Goal: Task Accomplishment & Management: Use online tool/utility

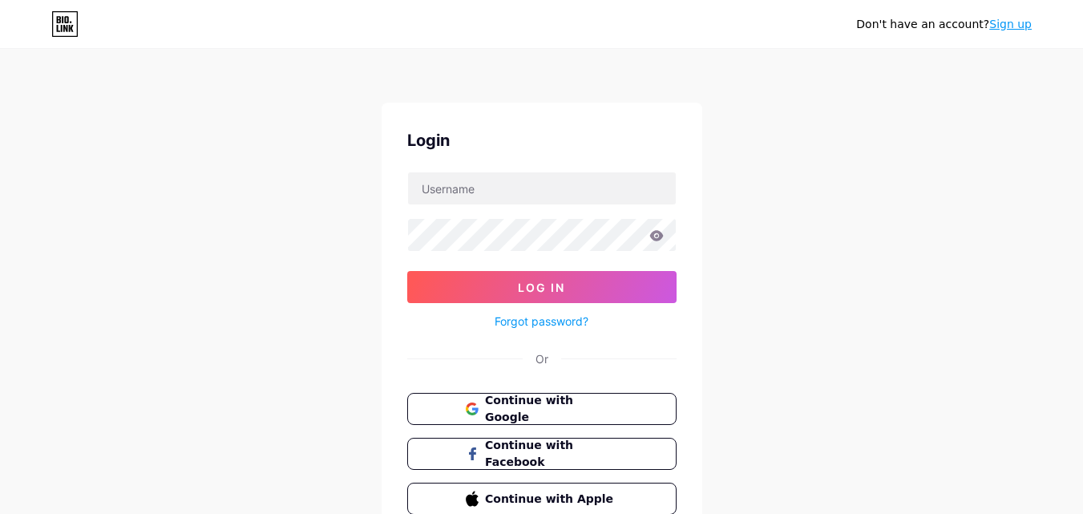
click at [997, 298] on div "Don't have an account? Sign up Login Log In Forgot password? Or Continue with G…" at bounding box center [541, 296] width 1083 height 592
click at [522, 418] on button "Continue with Google" at bounding box center [541, 409] width 273 height 33
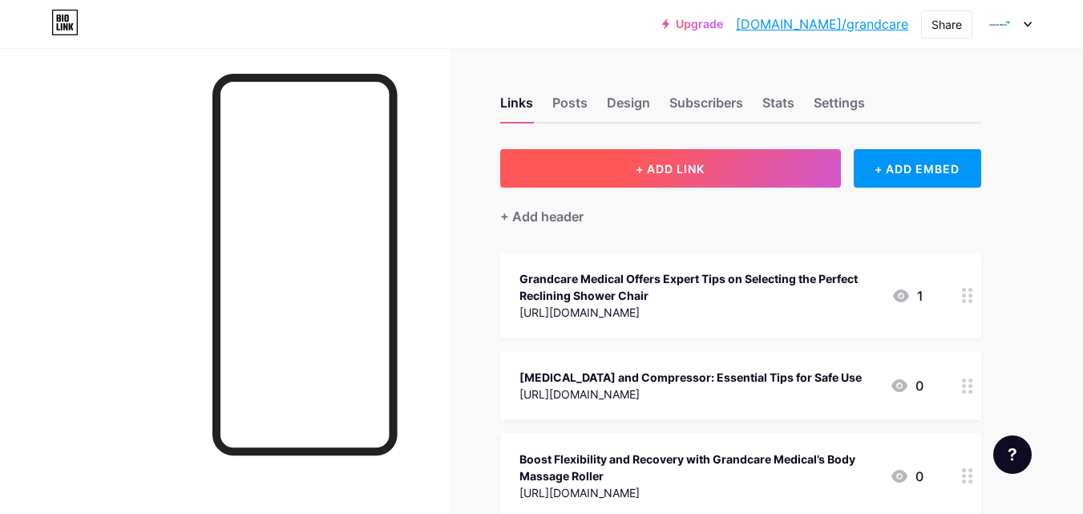
click at [668, 162] on span "+ ADD LINK" at bounding box center [670, 169] width 69 height 14
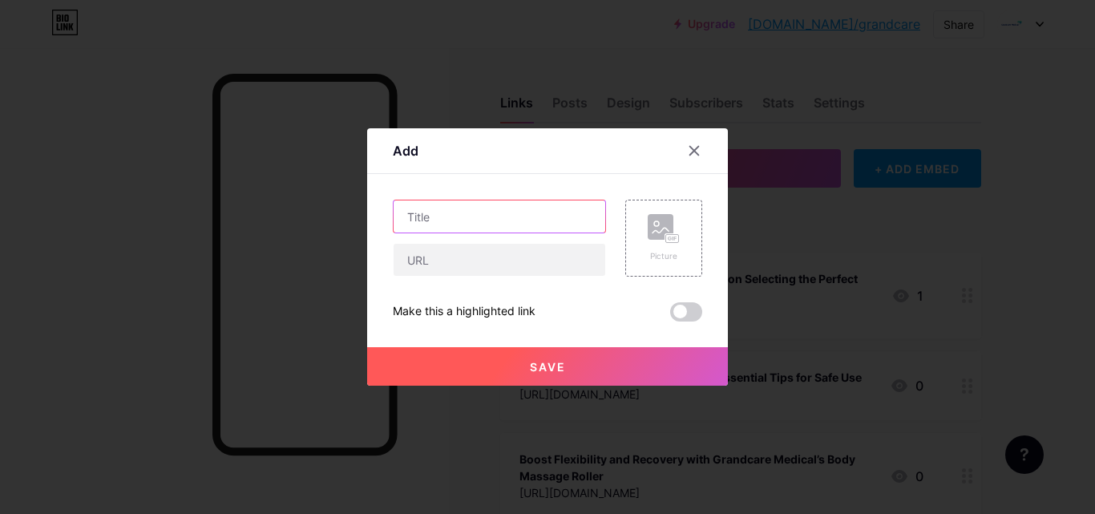
click at [433, 221] on input "text" at bounding box center [500, 216] width 212 height 32
paste input "How to Choose Durable Medical Equipment Supplies Near Me | Grandcare Medical & …"
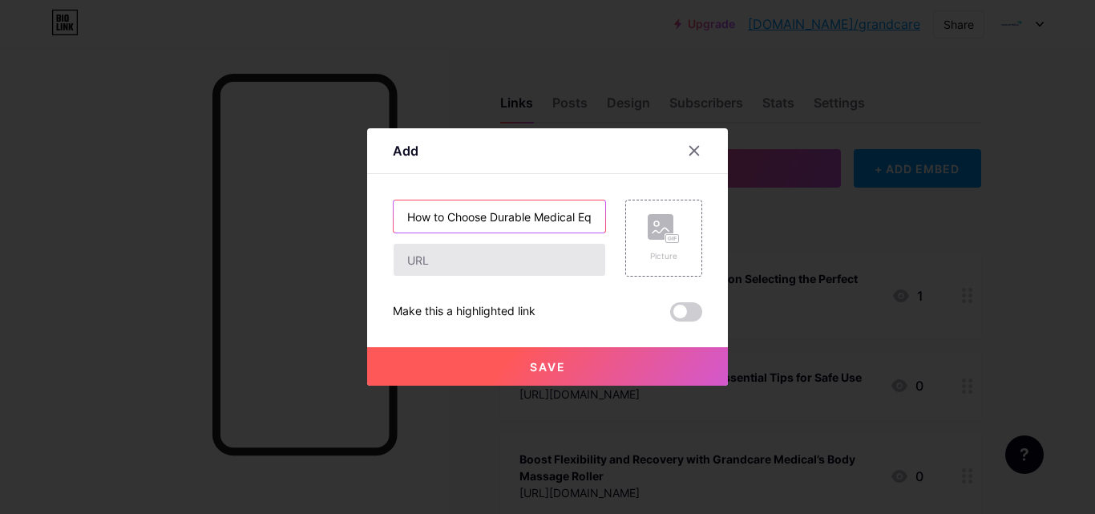
scroll to position [0, 351]
type input "How to Choose Durable Medical Equipment Supplies Near Me | Grandcare Medical & …"
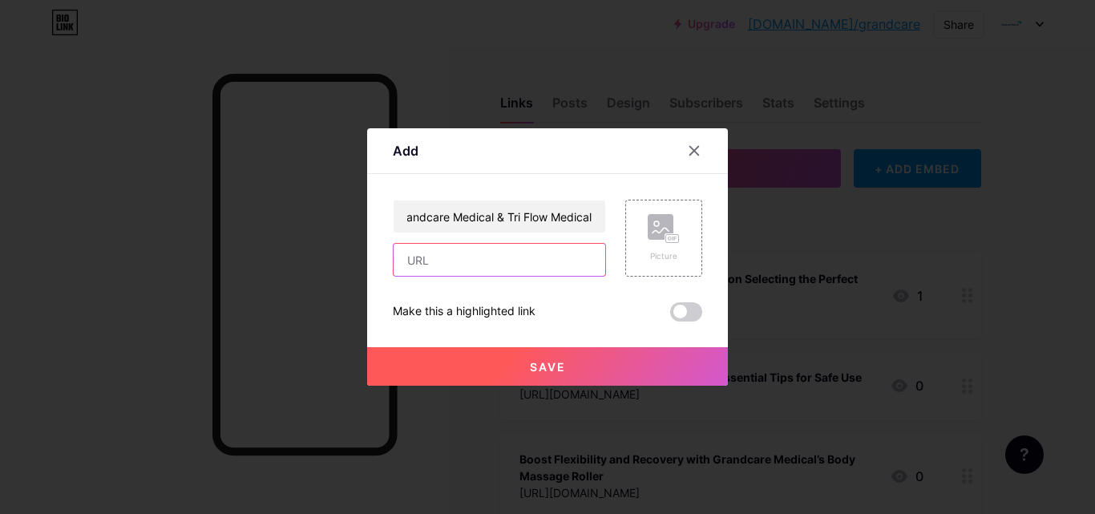
scroll to position [0, 0]
click at [440, 260] on input "text" at bounding box center [500, 260] width 212 height 32
paste input "[URL][DOMAIN_NAME]"
type input "[URL][DOMAIN_NAME]"
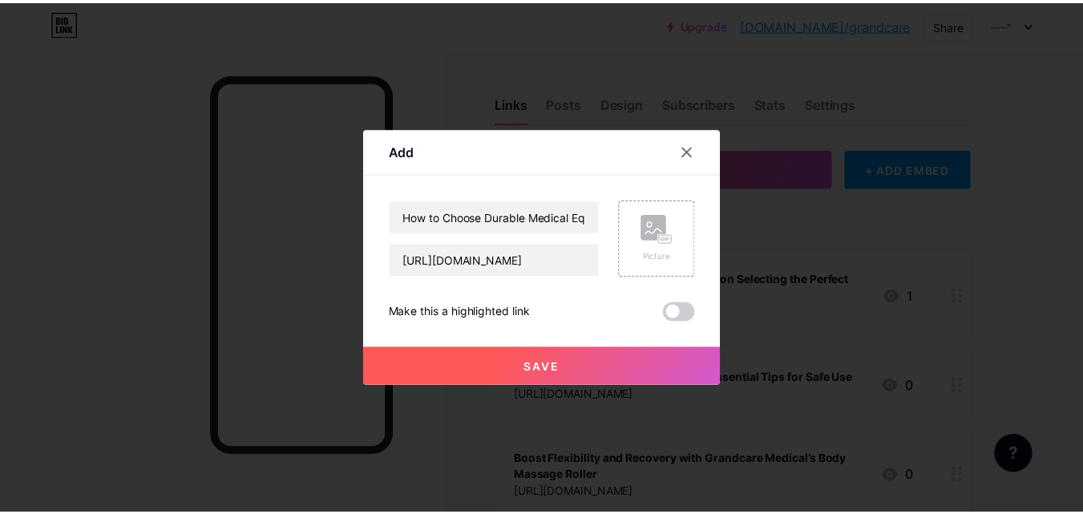
scroll to position [0, 0]
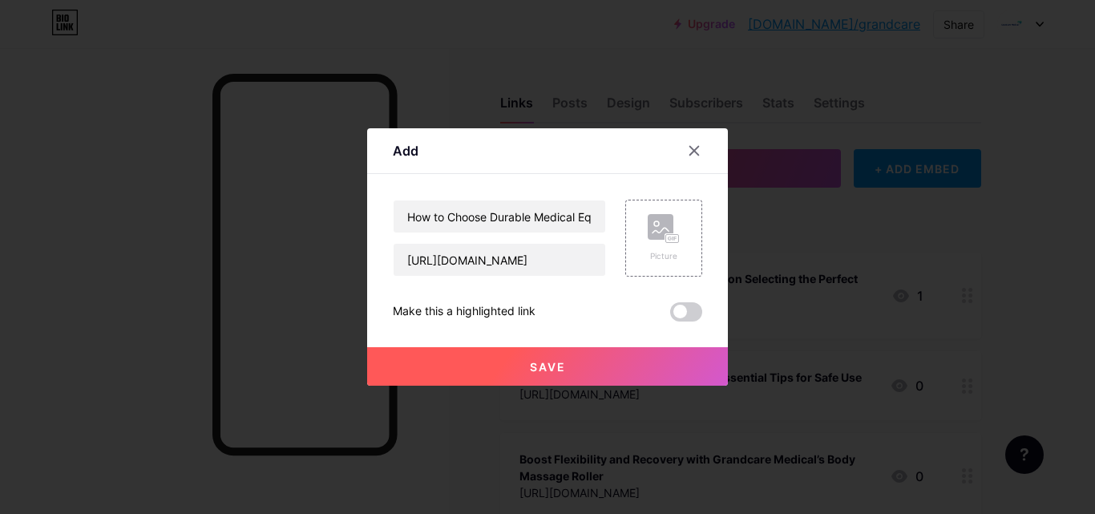
click at [522, 364] on button "Save" at bounding box center [547, 366] width 361 height 38
